Goal: Information Seeking & Learning: Check status

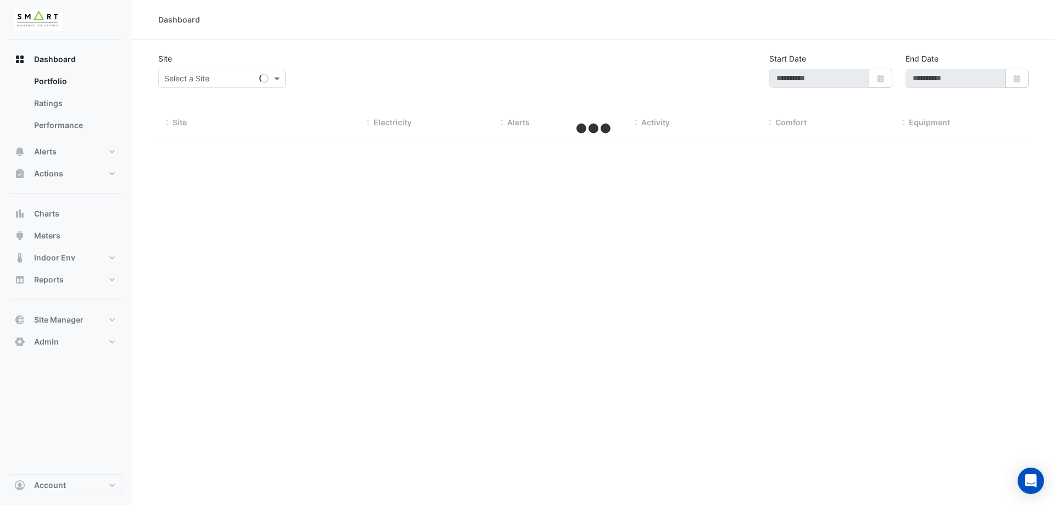
type input "**********"
select select "***"
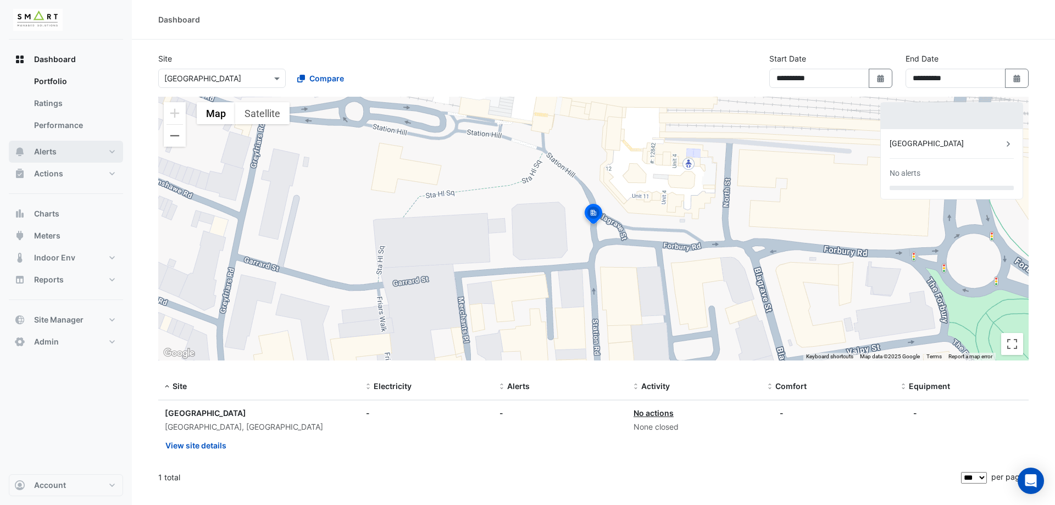
click at [66, 154] on button "Alerts" at bounding box center [66, 152] width 114 height 22
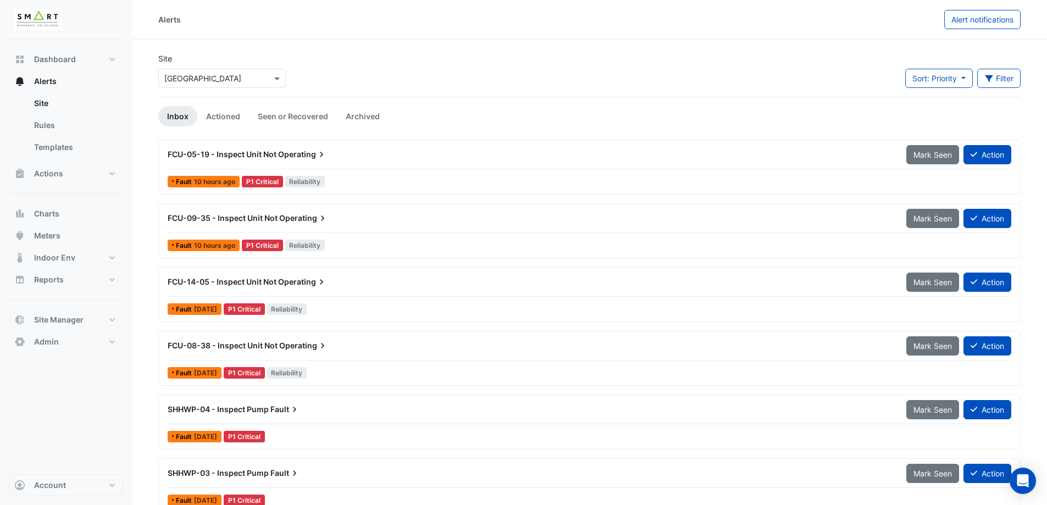
click at [225, 151] on span "FCU-05-19 - Inspect Unit Not" at bounding box center [222, 153] width 109 height 9
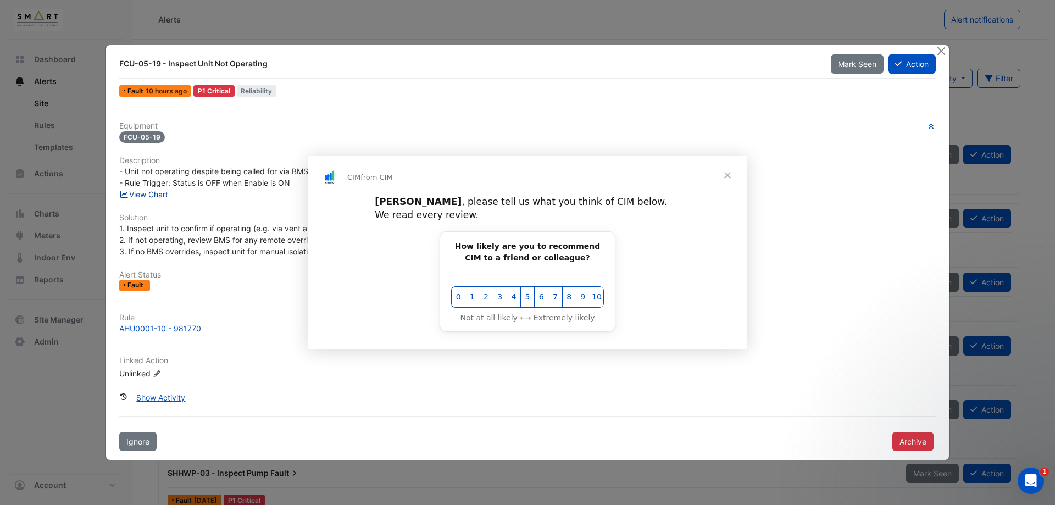
click at [148, 194] on div "Intercom messenger" at bounding box center [527, 252] width 1055 height 505
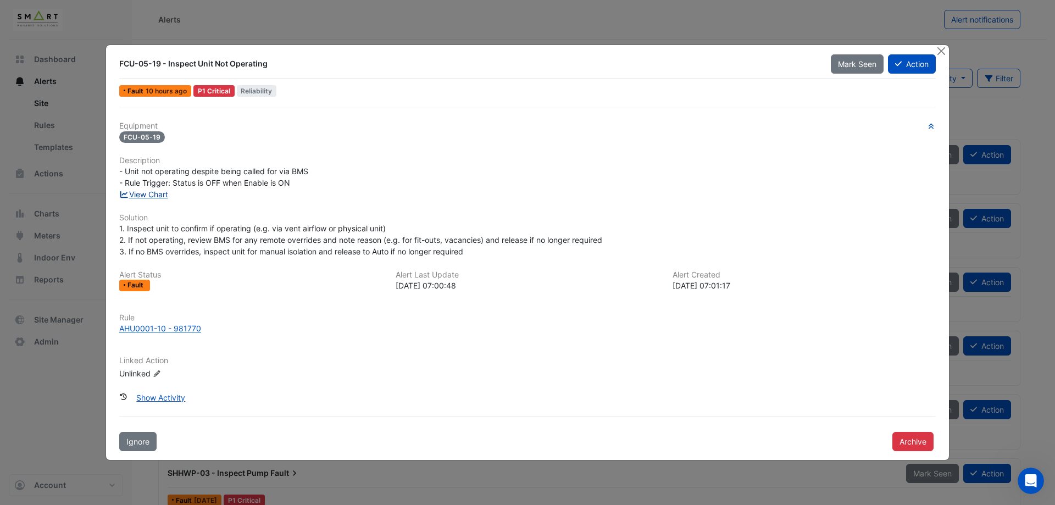
click at [143, 192] on link "View Chart" at bounding box center [143, 194] width 49 height 9
click at [943, 52] on button "Close" at bounding box center [941, 51] width 12 height 12
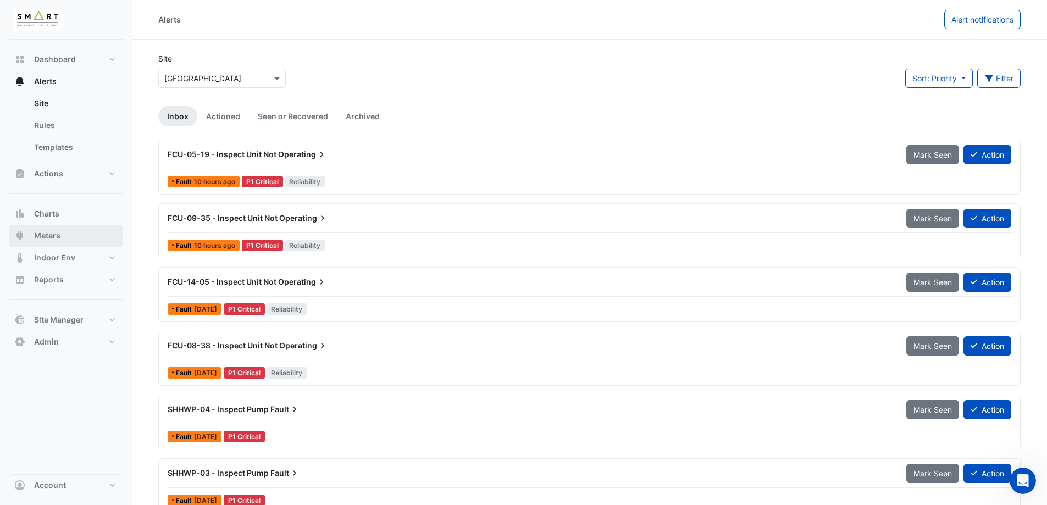
click at [73, 227] on button "Meters" at bounding box center [66, 236] width 114 height 22
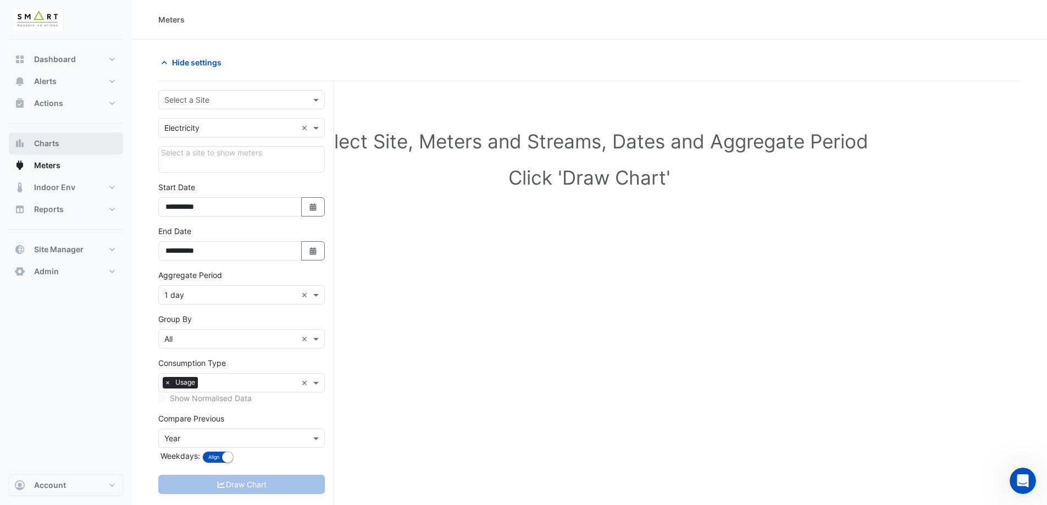
click at [73, 146] on button "Charts" at bounding box center [66, 143] width 114 height 22
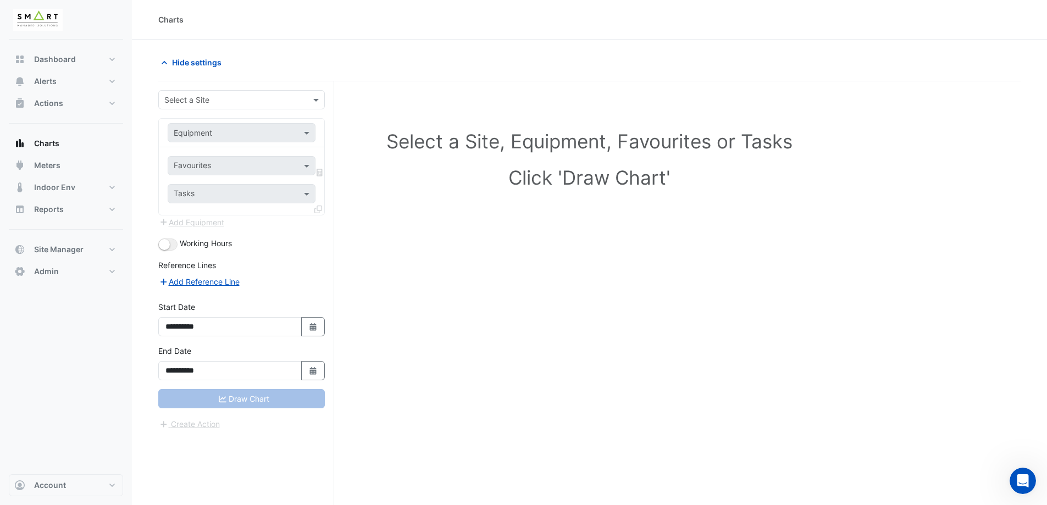
click at [262, 86] on div "**********" at bounding box center [246, 313] width 176 height 465
click at [263, 105] on div "Select a Site" at bounding box center [232, 100] width 147 height 12
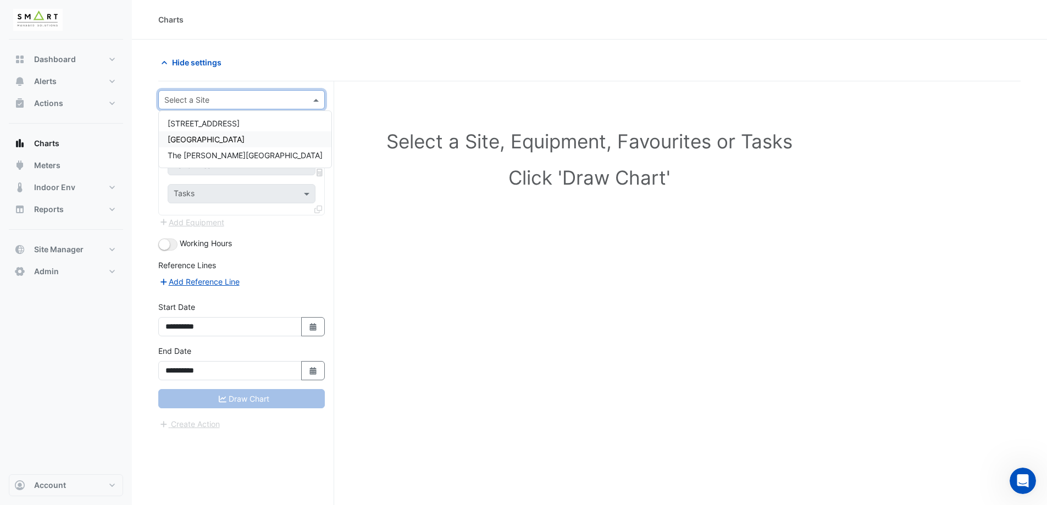
click at [248, 144] on div "[GEOGRAPHIC_DATA]" at bounding box center [245, 139] width 173 height 16
click at [310, 127] on span at bounding box center [308, 133] width 14 height 12
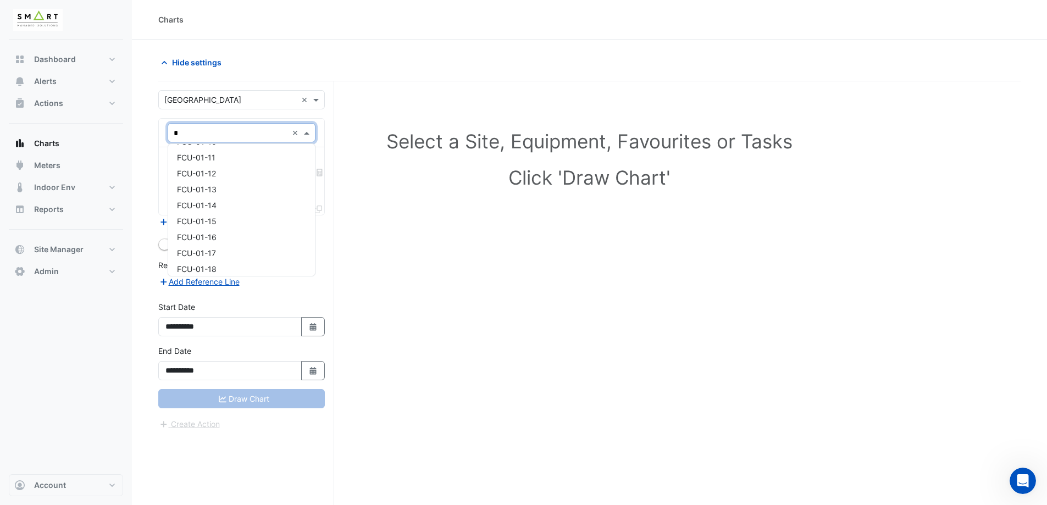
type input "**"
click at [218, 154] on span "CHWP-06B" at bounding box center [197, 151] width 41 height 9
click at [241, 133] on input "text" at bounding box center [231, 133] width 114 height 12
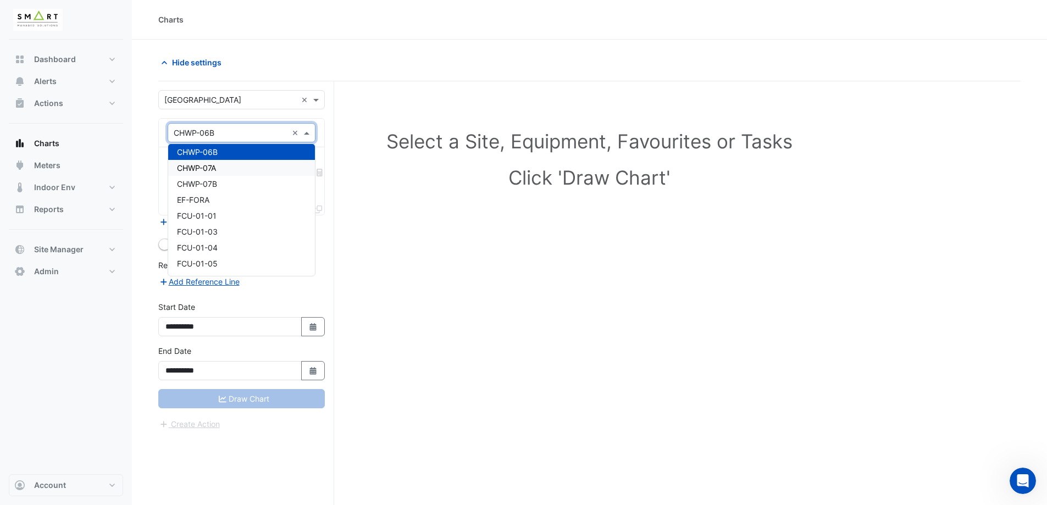
click at [223, 167] on div "CHWP-07A" at bounding box center [241, 168] width 147 height 16
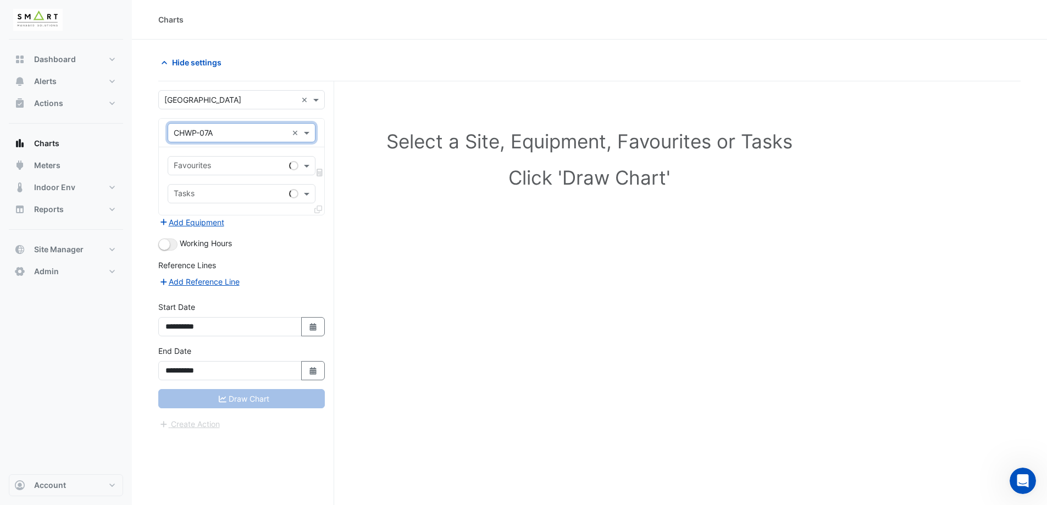
click at [240, 134] on input "text" at bounding box center [231, 133] width 114 height 12
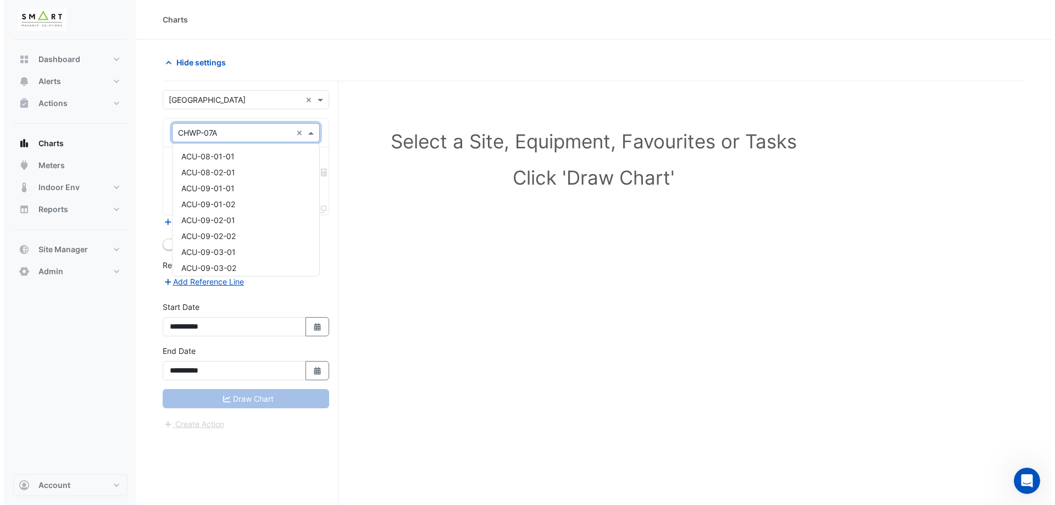
scroll to position [435, 0]
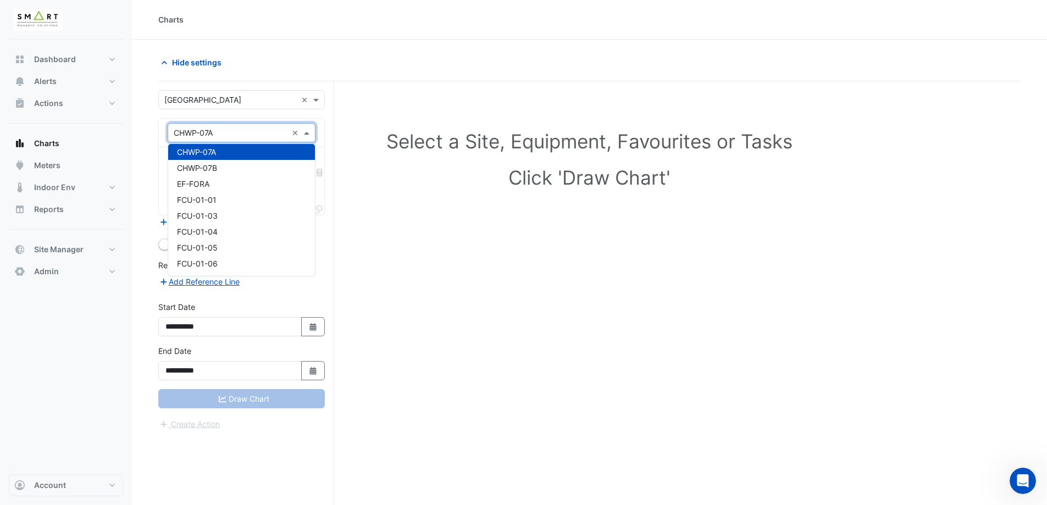
click at [350, 118] on div "Select a Site, Equipment, Favourites or Tasks Click 'Draw Chart'" at bounding box center [589, 162] width 849 height 134
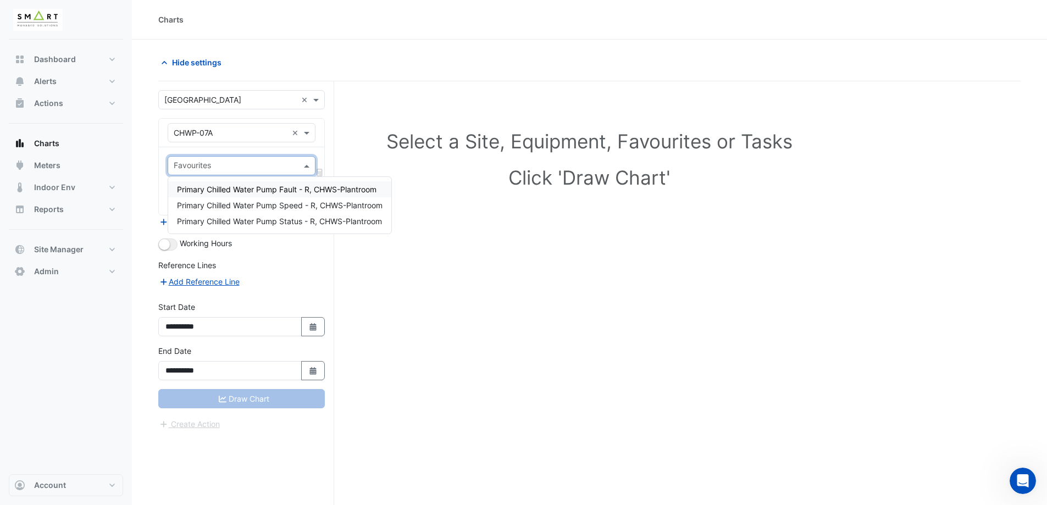
click at [254, 168] on input "text" at bounding box center [235, 167] width 123 height 12
click at [253, 203] on span "Primary Chilled Water Pump Speed - R, CHWS-Plantroom" at bounding box center [280, 205] width 206 height 9
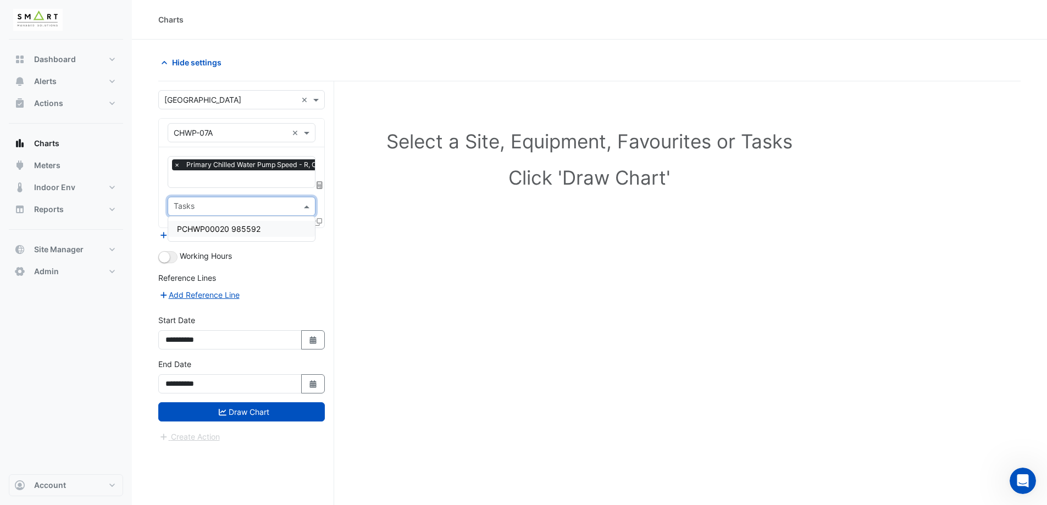
click at [208, 207] on input "text" at bounding box center [235, 208] width 123 height 12
click at [327, 164] on div "**********" at bounding box center [246, 313] width 176 height 465
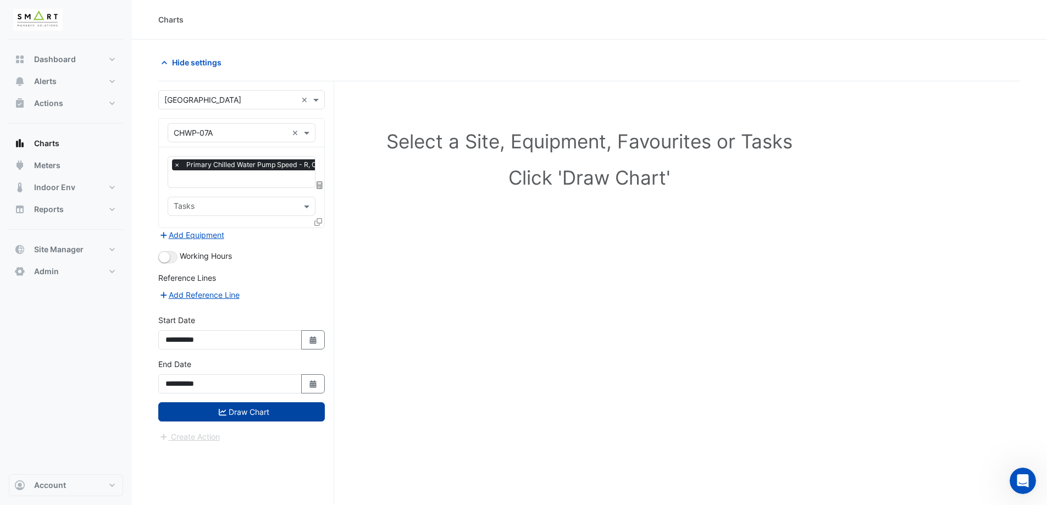
click at [227, 415] on button "Draw Chart" at bounding box center [241, 411] width 167 height 19
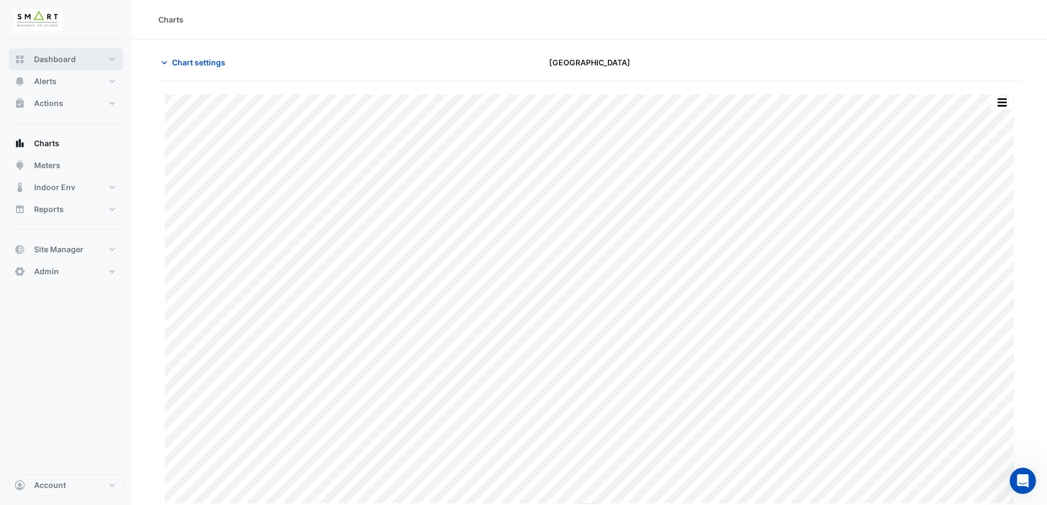
click at [76, 64] on button "Dashboard" at bounding box center [66, 59] width 114 height 22
select select "***"
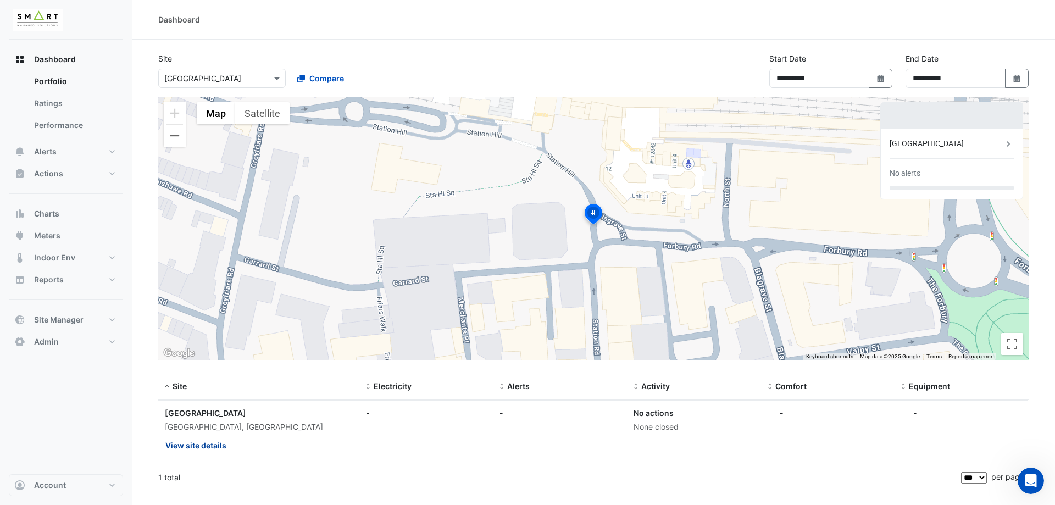
click at [204, 449] on button "View site details" at bounding box center [196, 445] width 62 height 19
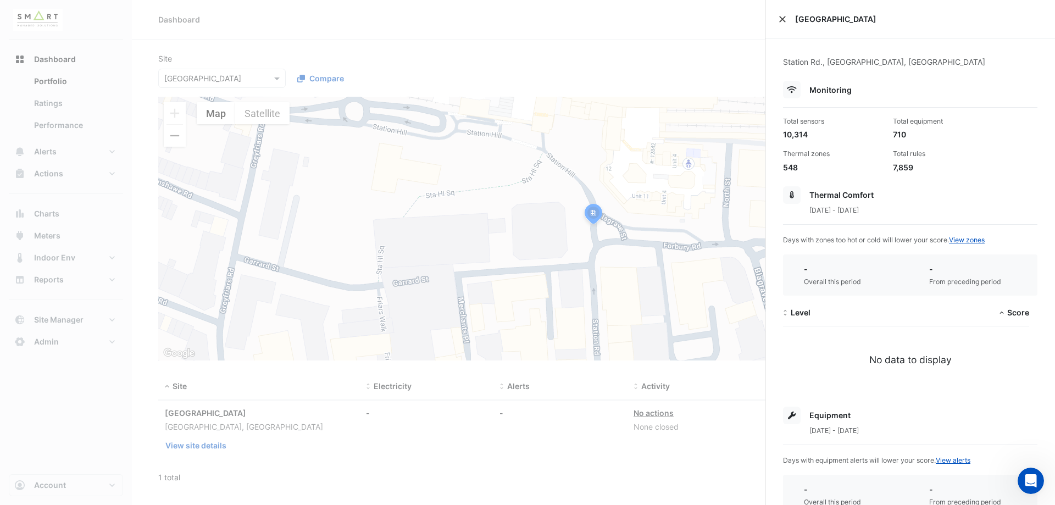
click at [784, 19] on button "Close" at bounding box center [783, 19] width 8 height 8
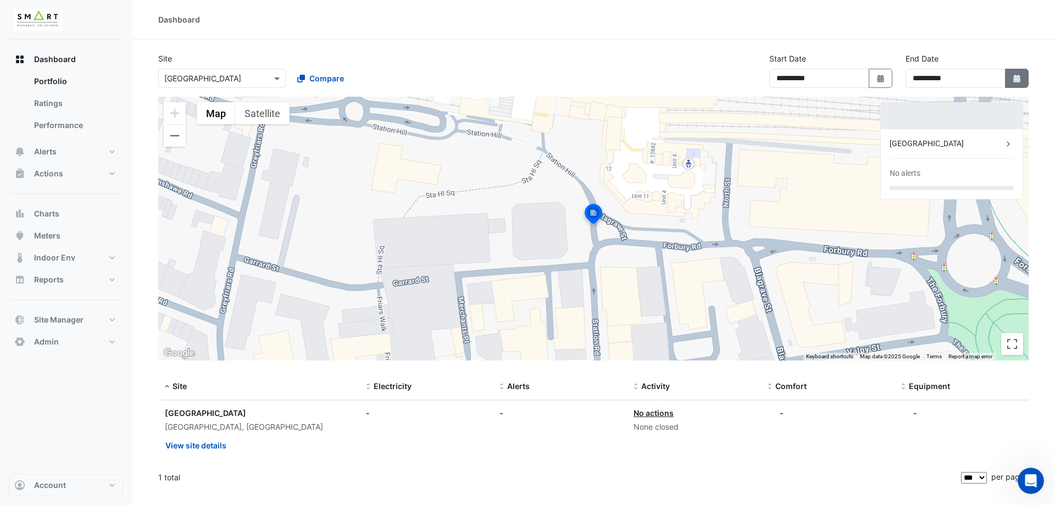
click at [1019, 80] on icon "button" at bounding box center [1016, 79] width 7 height 8
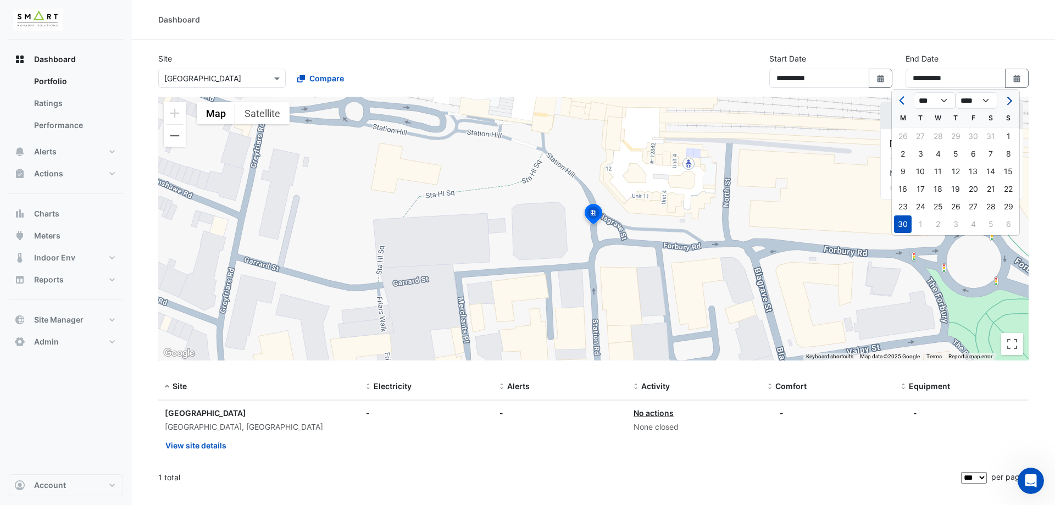
click at [1010, 103] on span "Next month" at bounding box center [1008, 101] width 8 height 8
click at [1010, 102] on span "Next month" at bounding box center [1008, 101] width 8 height 8
select select "*"
click at [910, 171] on div "11" at bounding box center [903, 172] width 18 height 18
type input "**********"
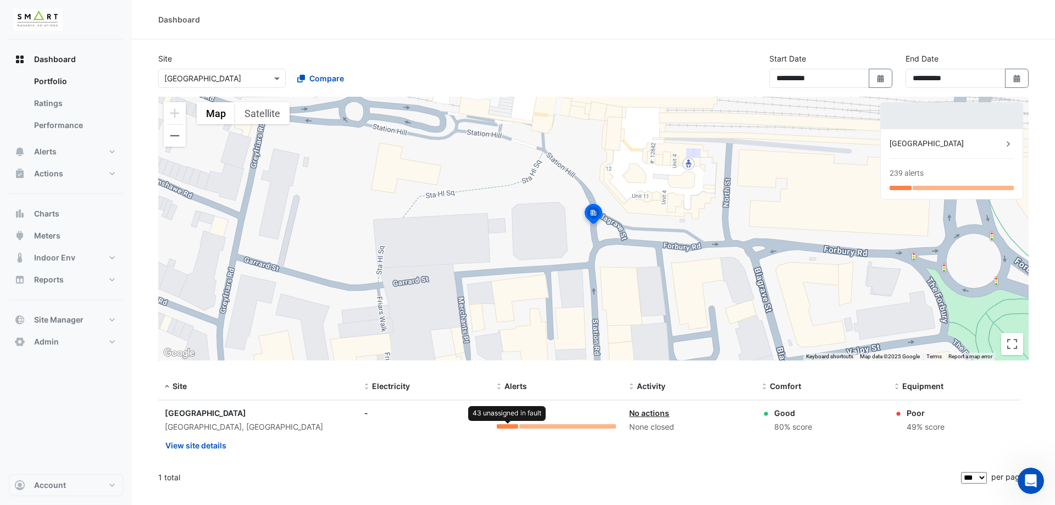
click at [501, 427] on div at bounding box center [507, 426] width 21 height 4
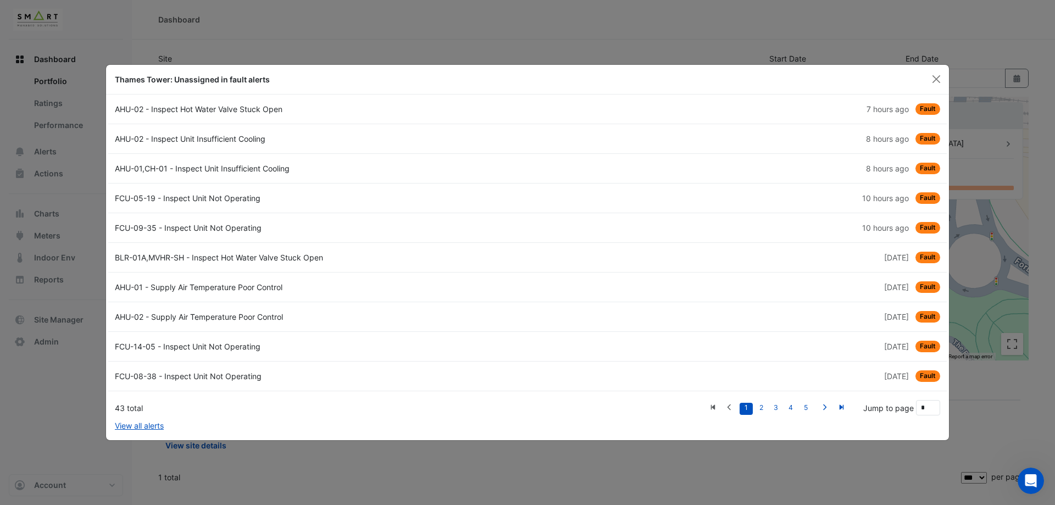
click at [258, 168] on div "AHU-01,CH-01 - Inspect Unit Insufficient Cooling" at bounding box center [317, 169] width 419 height 12
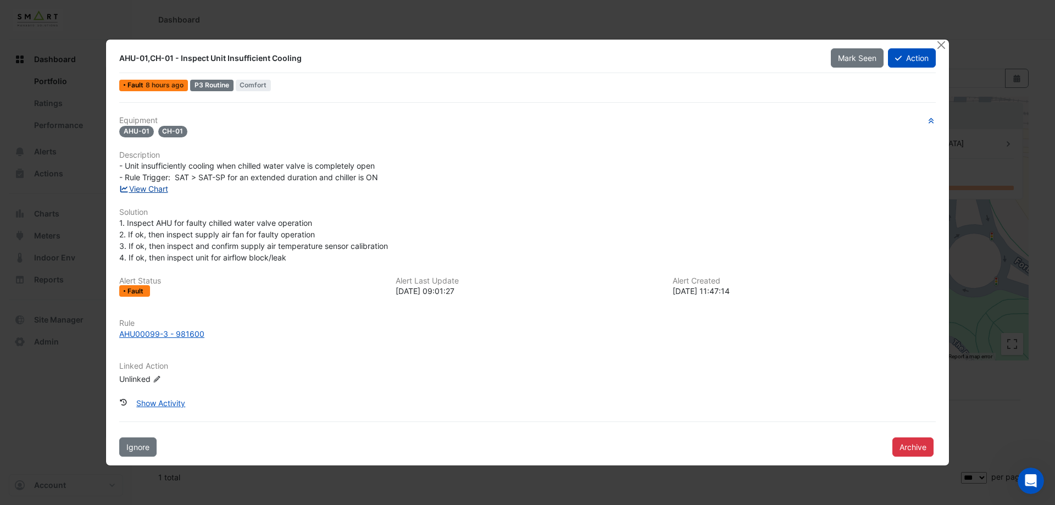
click at [146, 189] on link "View Chart" at bounding box center [143, 188] width 49 height 9
click at [943, 45] on button "Close" at bounding box center [941, 46] width 12 height 12
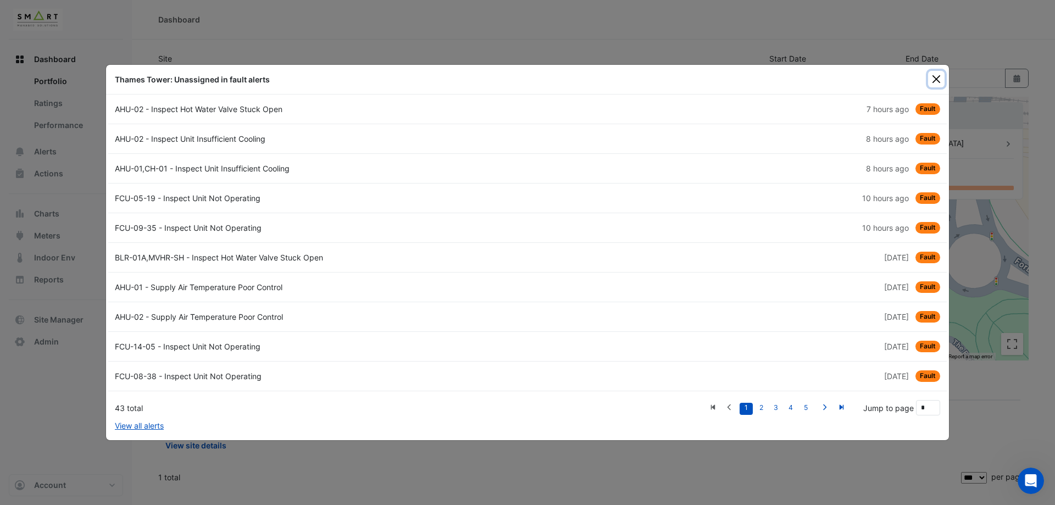
click at [940, 79] on button "Close" at bounding box center [936, 79] width 16 height 16
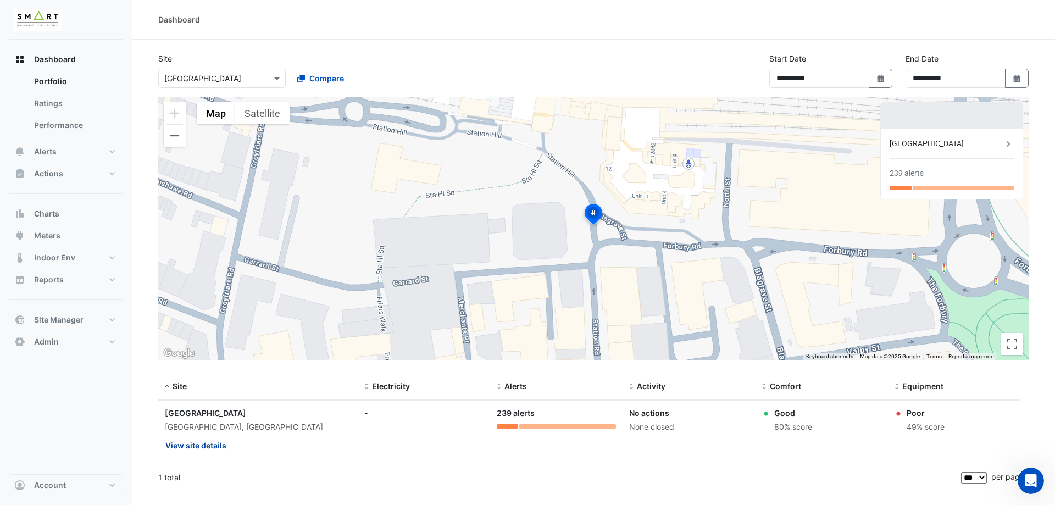
click at [206, 445] on button "View site details" at bounding box center [196, 445] width 62 height 19
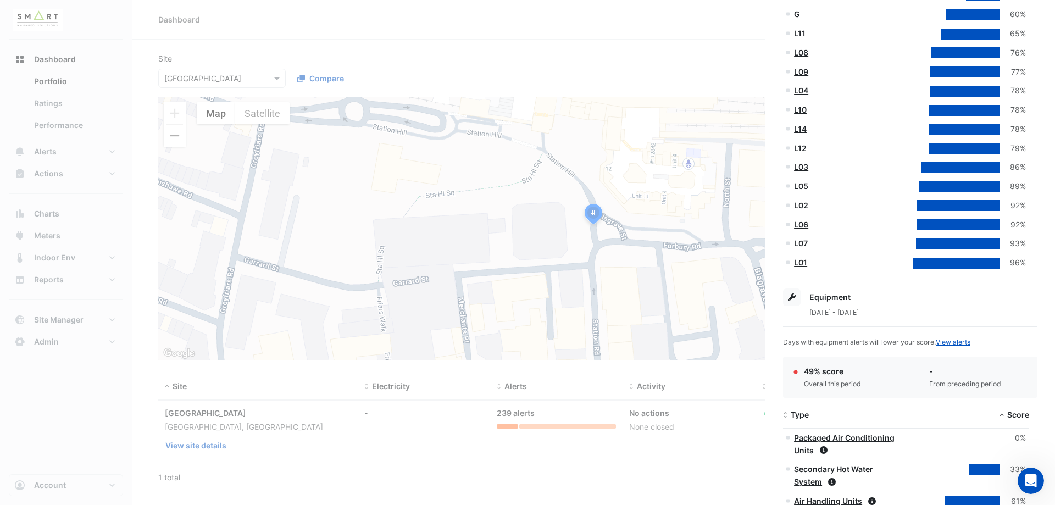
scroll to position [520, 0]
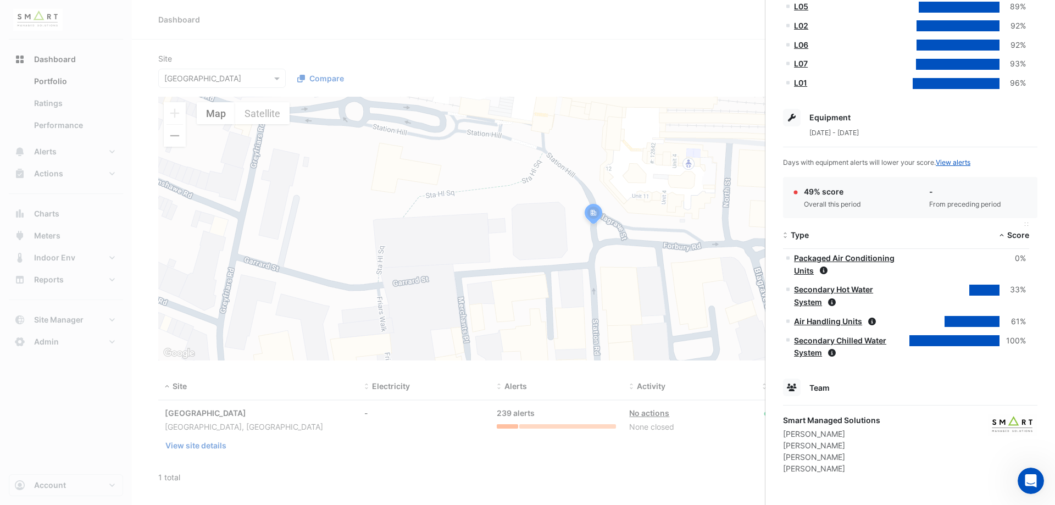
click at [1007, 234] on span "Score" at bounding box center [1018, 234] width 22 height 9
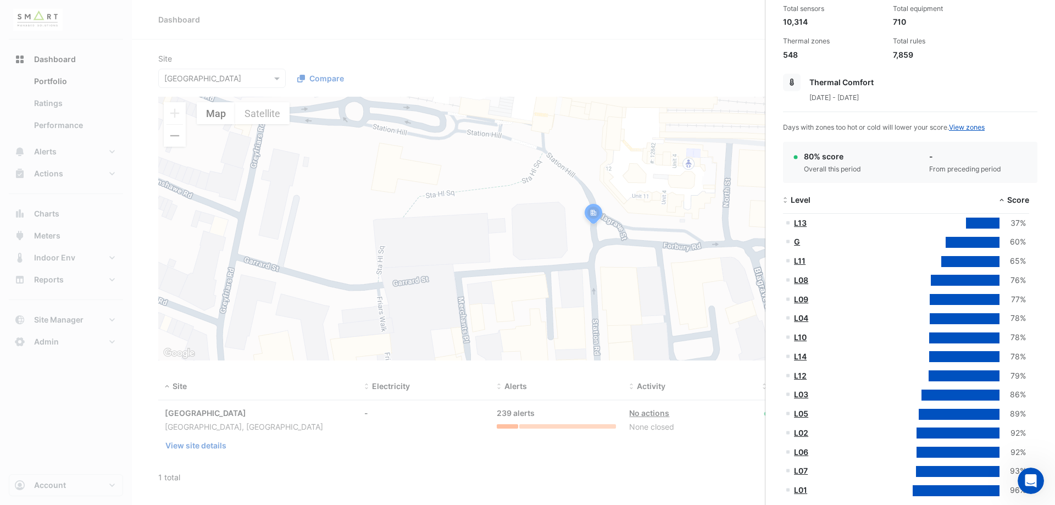
scroll to position [0, 0]
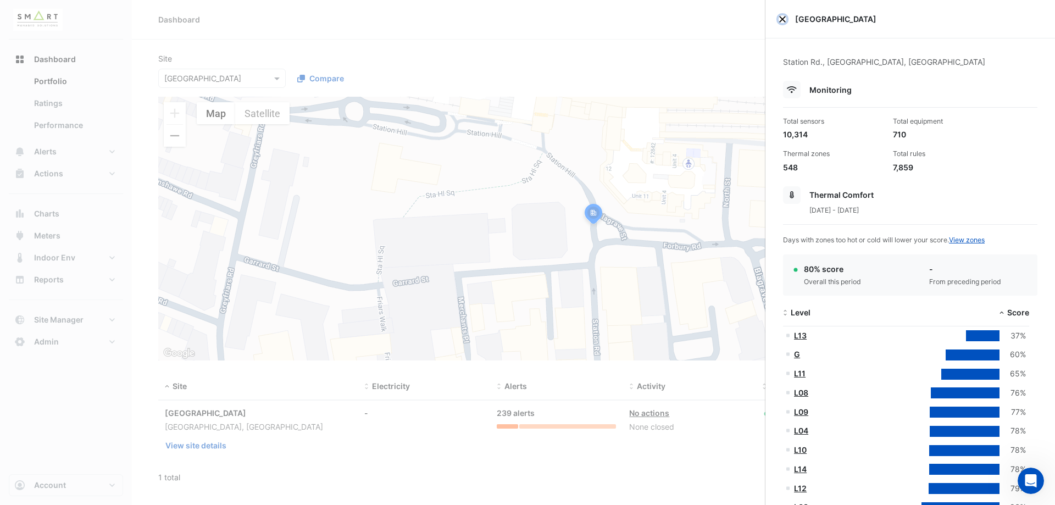
click at [782, 20] on button "Close" at bounding box center [783, 19] width 8 height 8
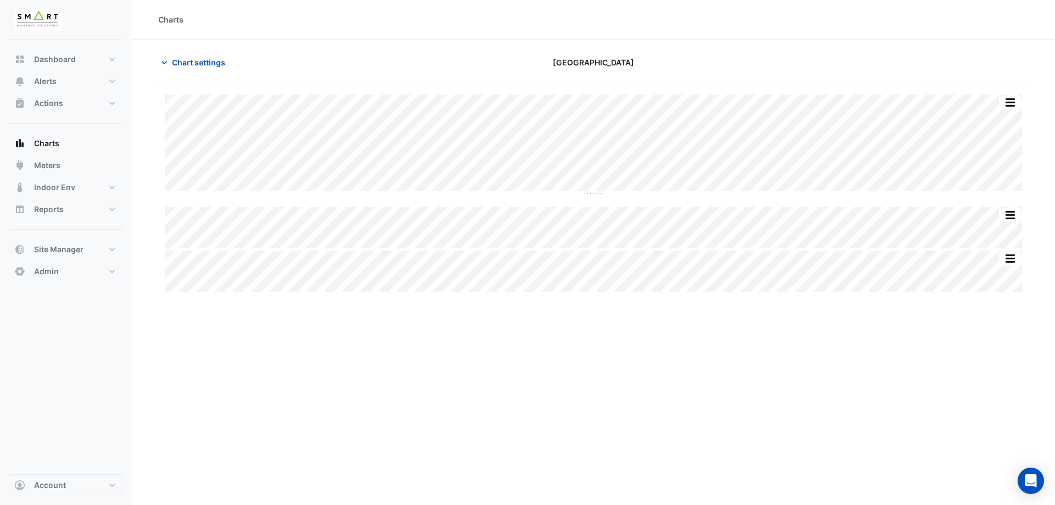
type input "**********"
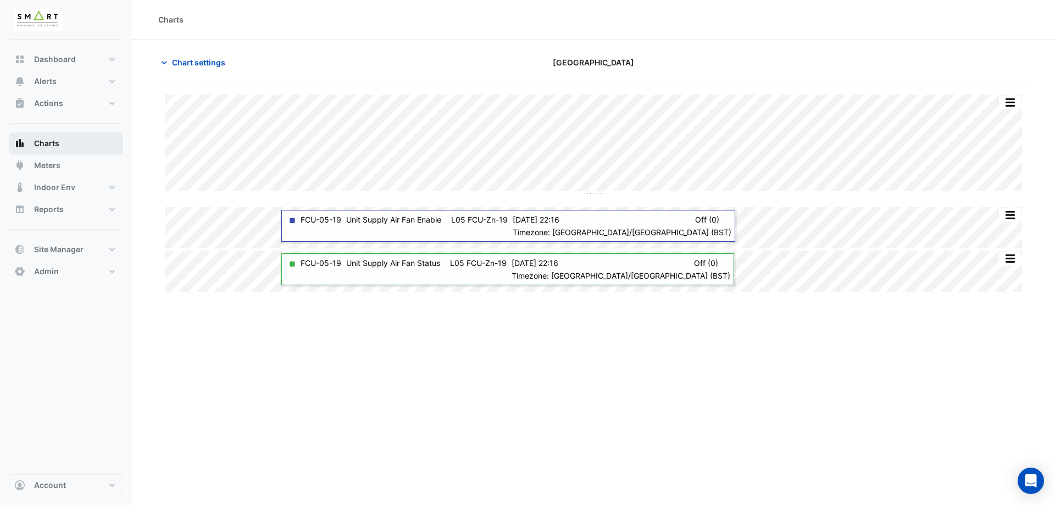
click at [56, 146] on span "Charts" at bounding box center [46, 143] width 25 height 11
click at [169, 22] on div "Charts" at bounding box center [170, 20] width 25 height 12
click at [178, 59] on span "Chart settings" at bounding box center [198, 63] width 53 height 12
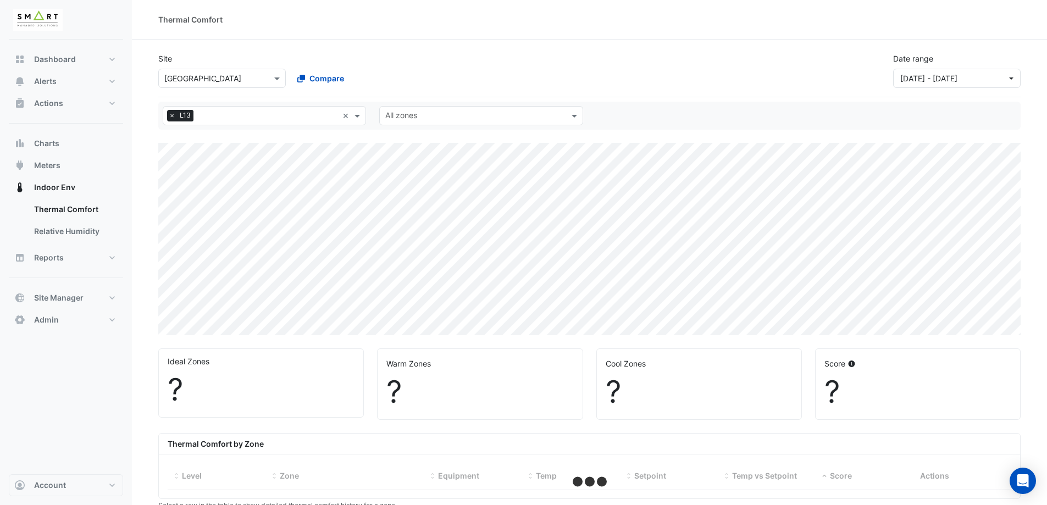
select select "***"
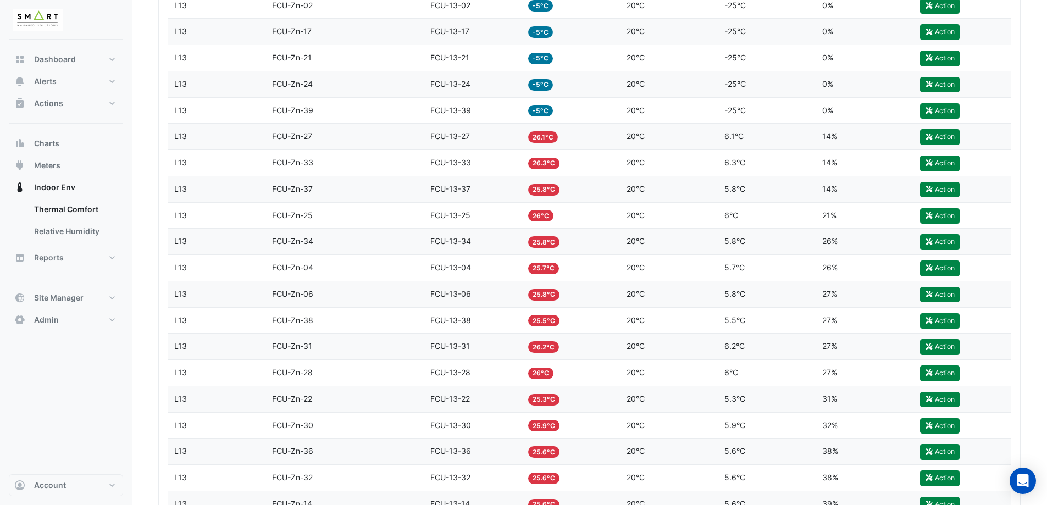
scroll to position [523, 0]
